Goal: Task Accomplishment & Management: Manage account settings

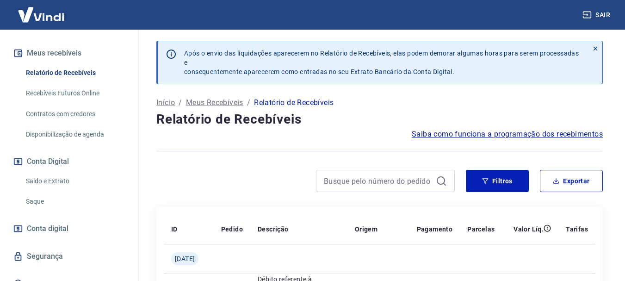
scroll to position [202, 0]
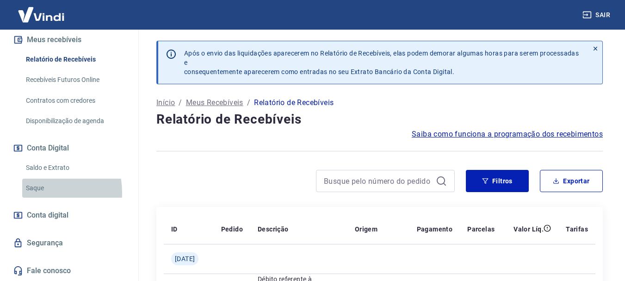
click at [33, 193] on link "Saque" at bounding box center [74, 188] width 105 height 19
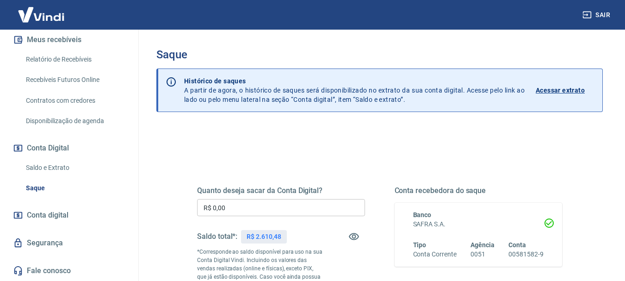
click at [217, 205] on input "R$ 0,00" at bounding box center [281, 207] width 168 height 17
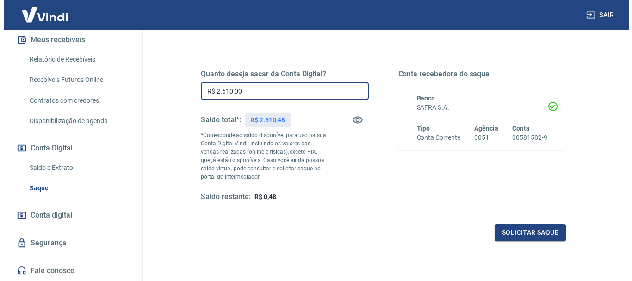
scroll to position [124, 0]
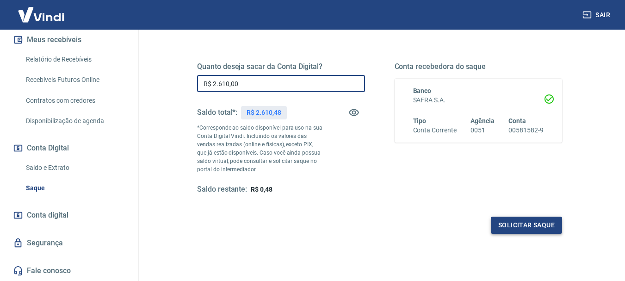
type input "R$ 2.610,00"
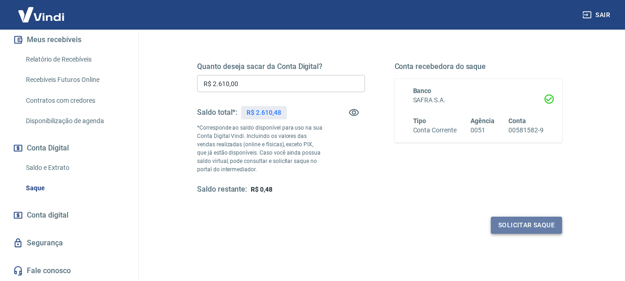
click at [530, 225] on button "Solicitar saque" at bounding box center [526, 225] width 71 height 17
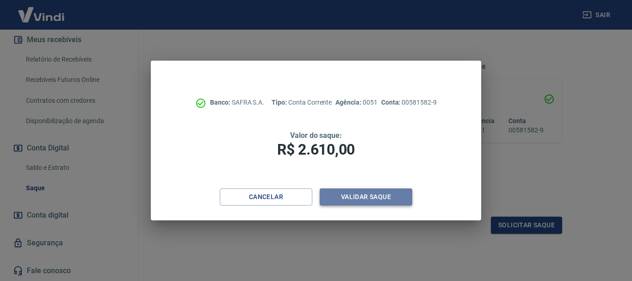
click at [362, 196] on button "Validar saque" at bounding box center [366, 196] width 93 height 17
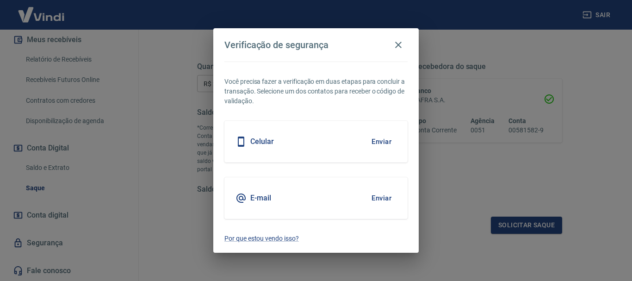
click at [386, 141] on button "Enviar" at bounding box center [382, 141] width 30 height 19
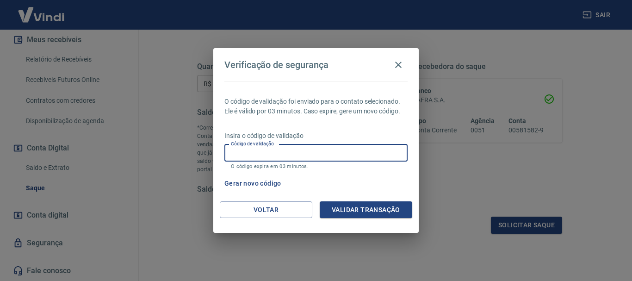
click at [233, 160] on input "Código de validação" at bounding box center [316, 152] width 183 height 17
type input "570574"
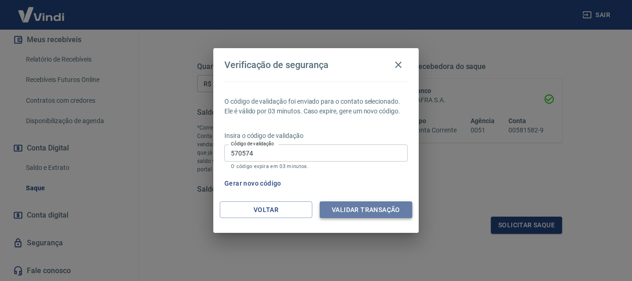
click at [345, 206] on button "Validar transação" at bounding box center [366, 209] width 93 height 17
